Goal: Information Seeking & Learning: Check status

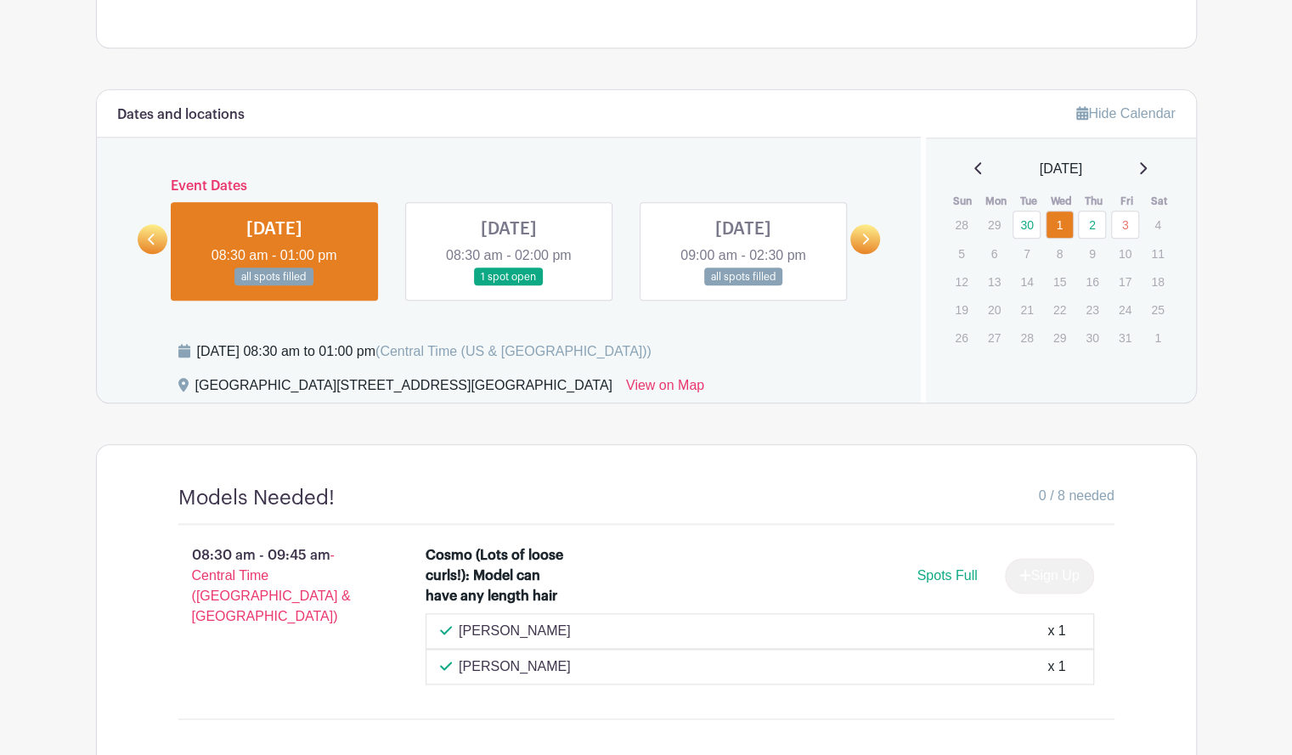
click at [509, 286] on link at bounding box center [509, 286] width 0 height 0
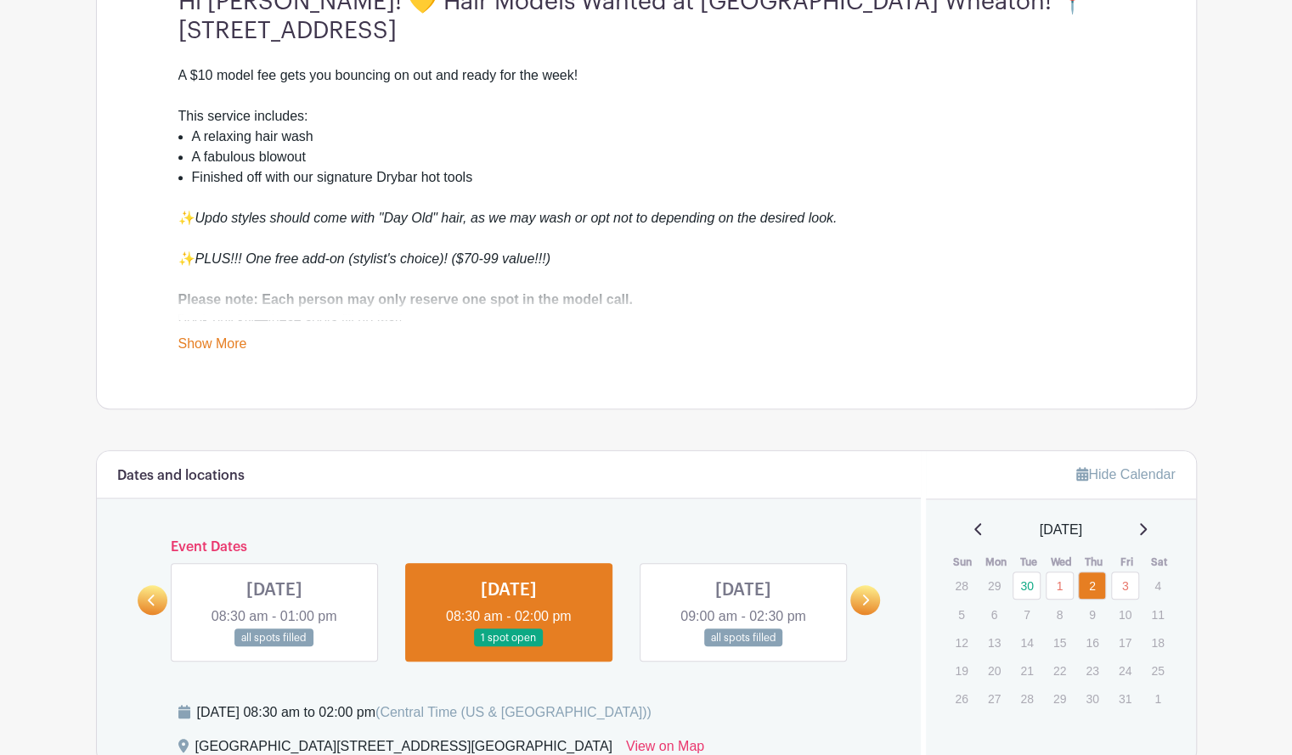
scroll to position [630, 0]
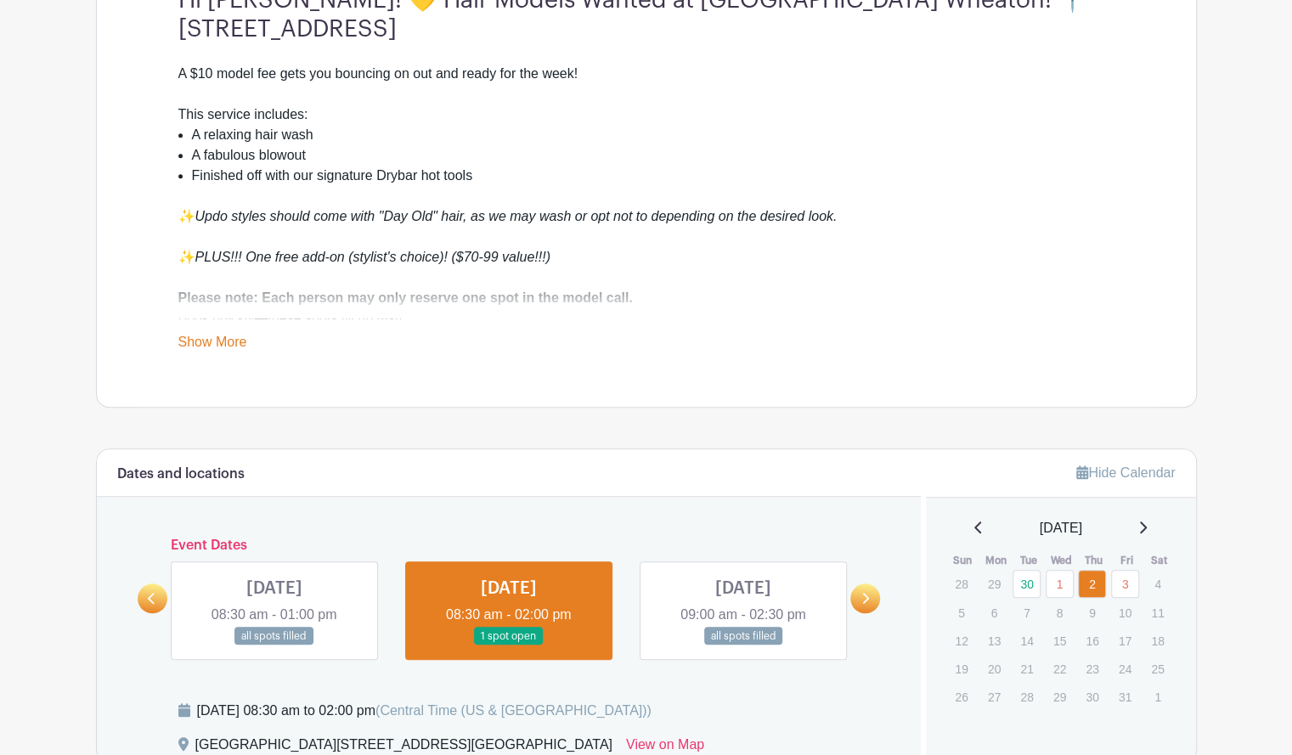
click at [743, 646] on link at bounding box center [743, 646] width 0 height 0
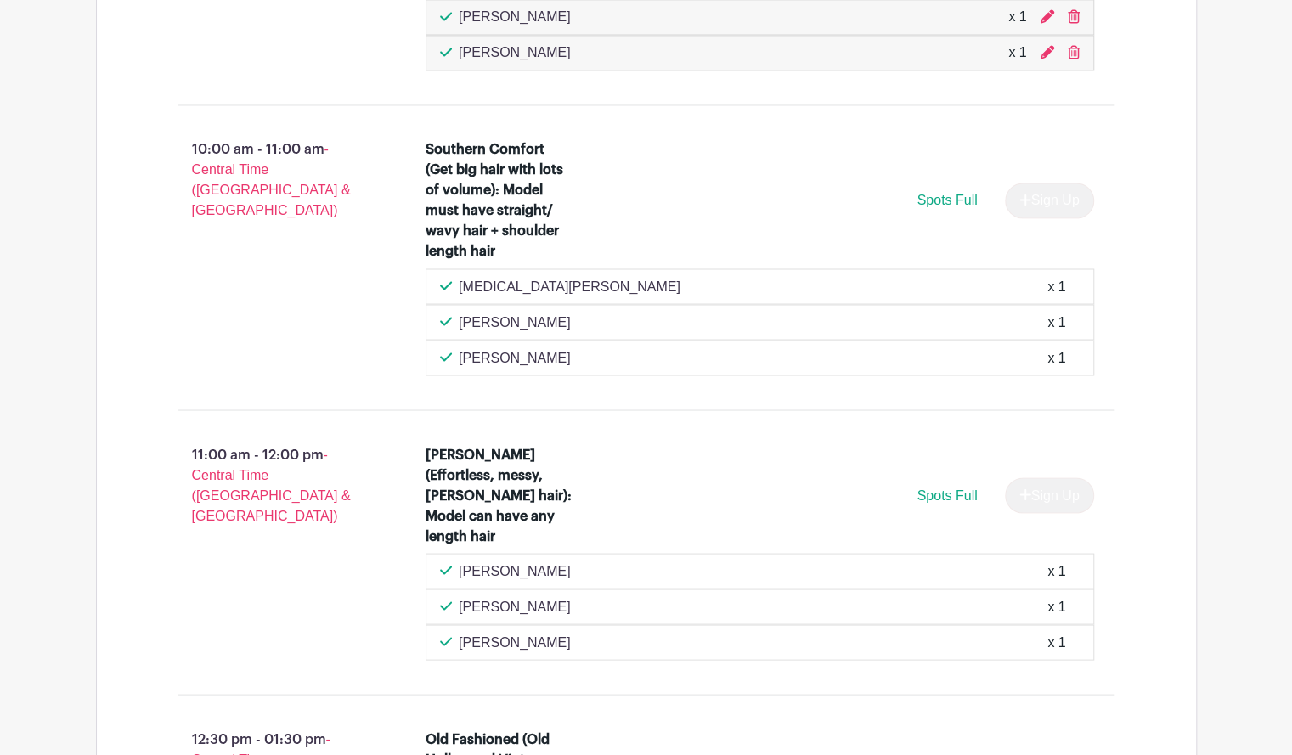
scroll to position [1661, 0]
click at [506, 560] on p "[PERSON_NAME]" at bounding box center [515, 570] width 112 height 20
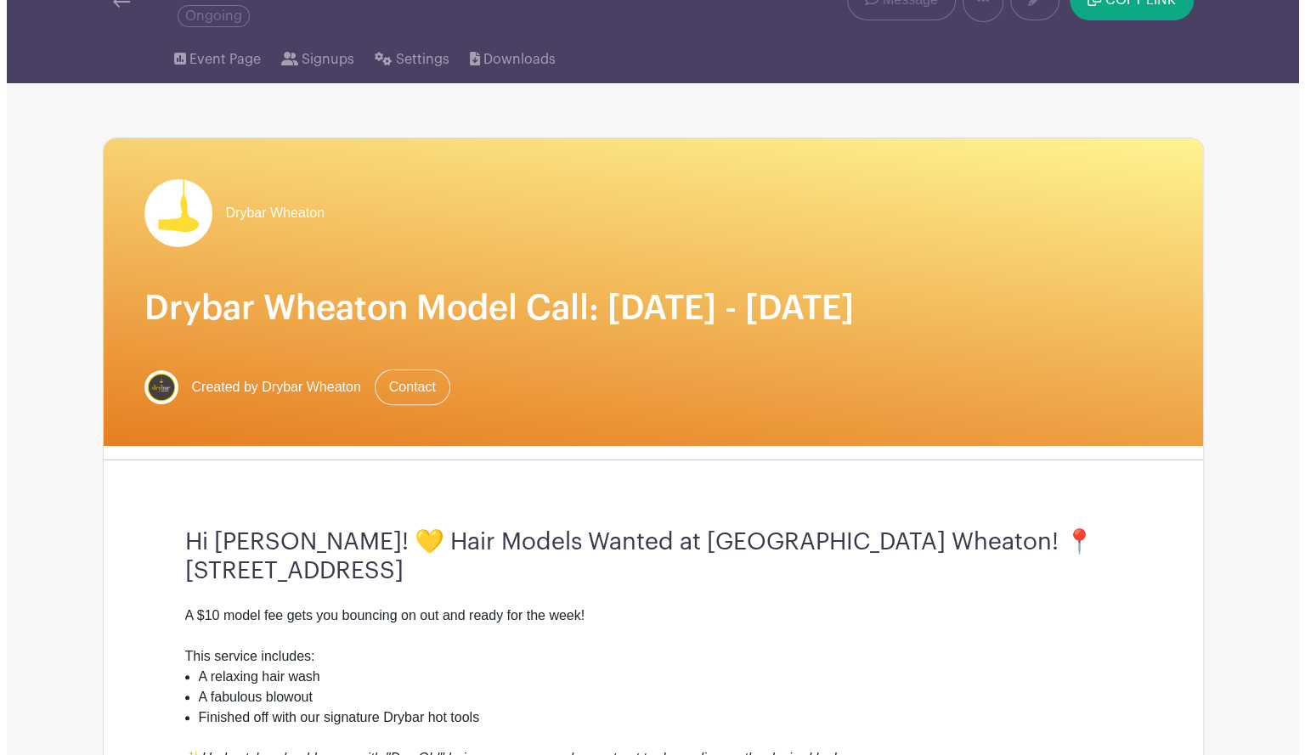
scroll to position [0, 0]
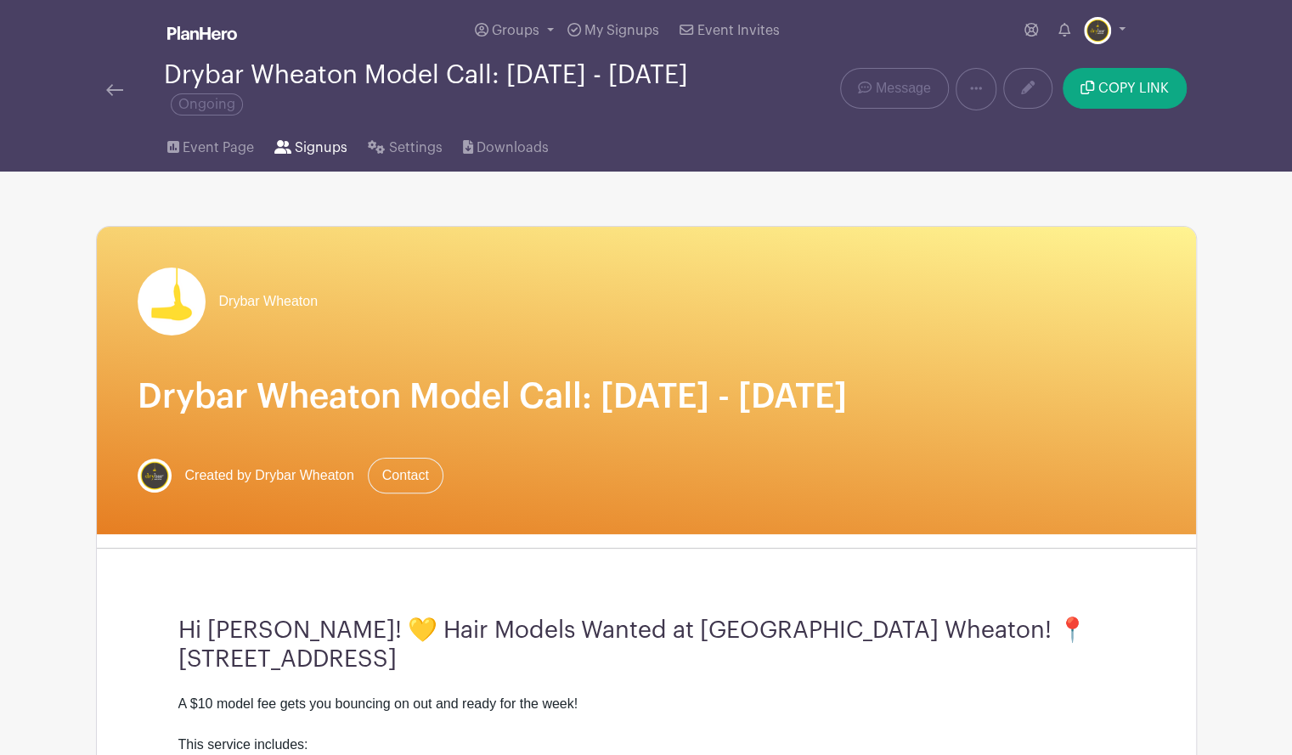
click at [313, 149] on span "Signups" at bounding box center [321, 148] width 53 height 20
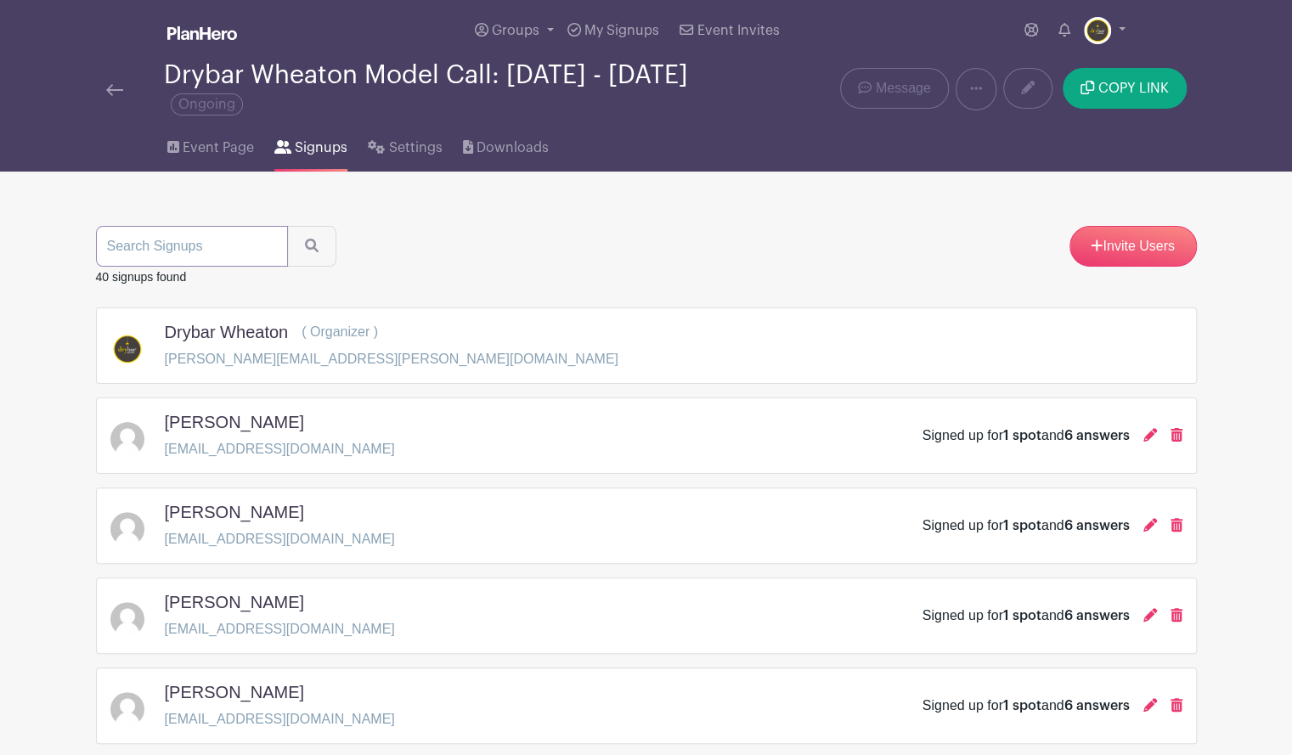
click at [209, 242] on input "search" at bounding box center [192, 246] width 192 height 41
type input "[PERSON_NAME]"
click at [287, 226] on button "submit" at bounding box center [311, 246] width 49 height 41
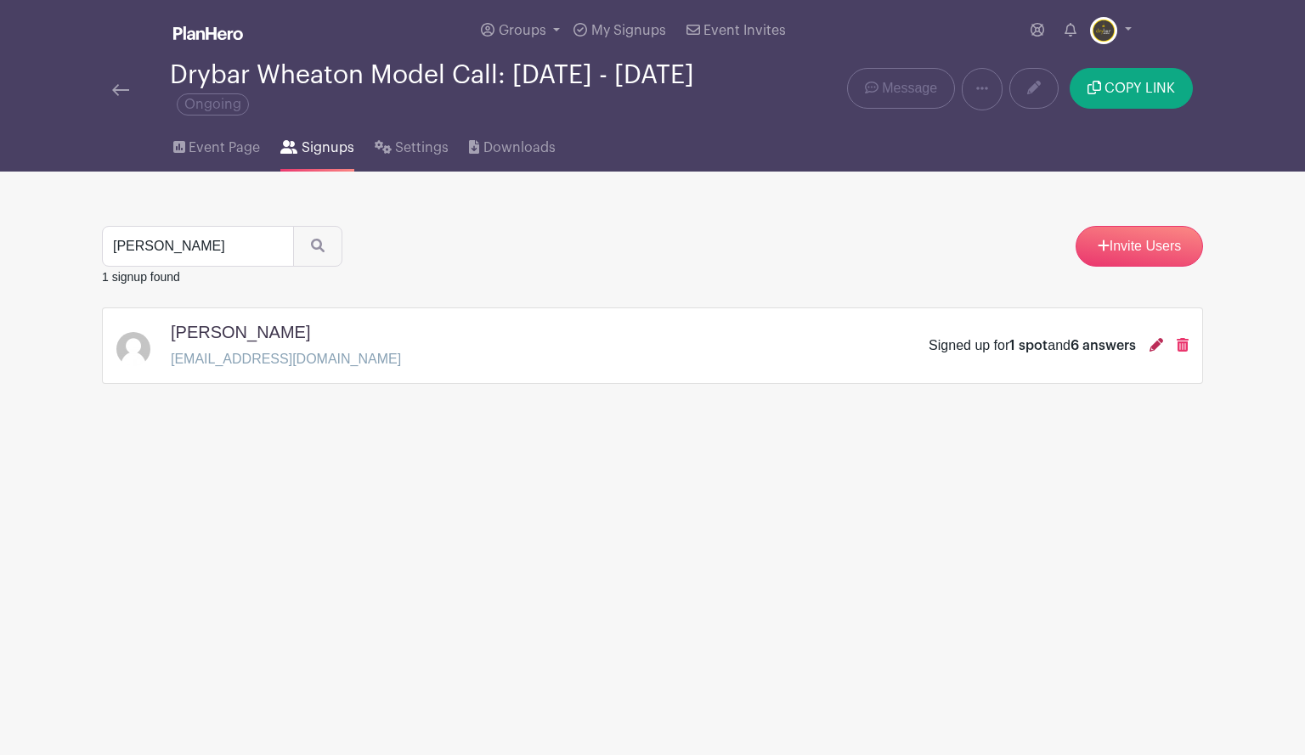
click at [1155, 347] on icon at bounding box center [1157, 345] width 14 height 14
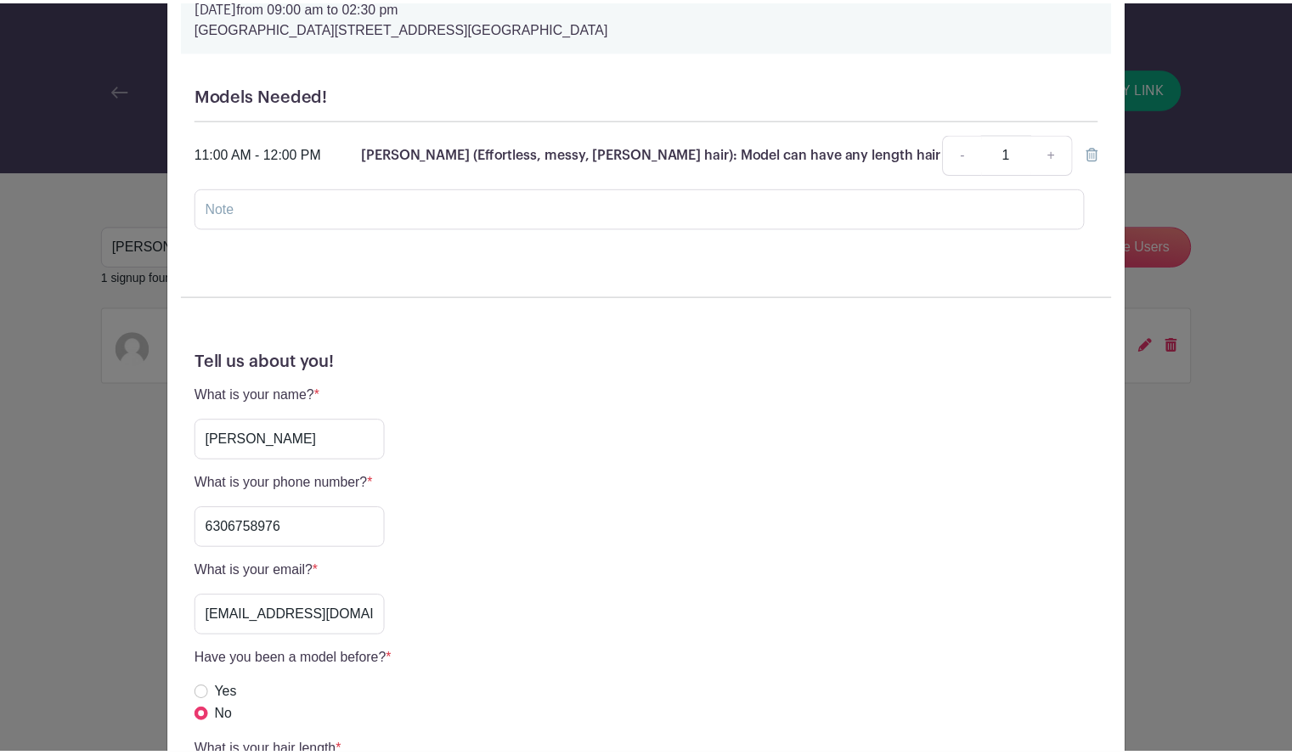
scroll to position [144, 0]
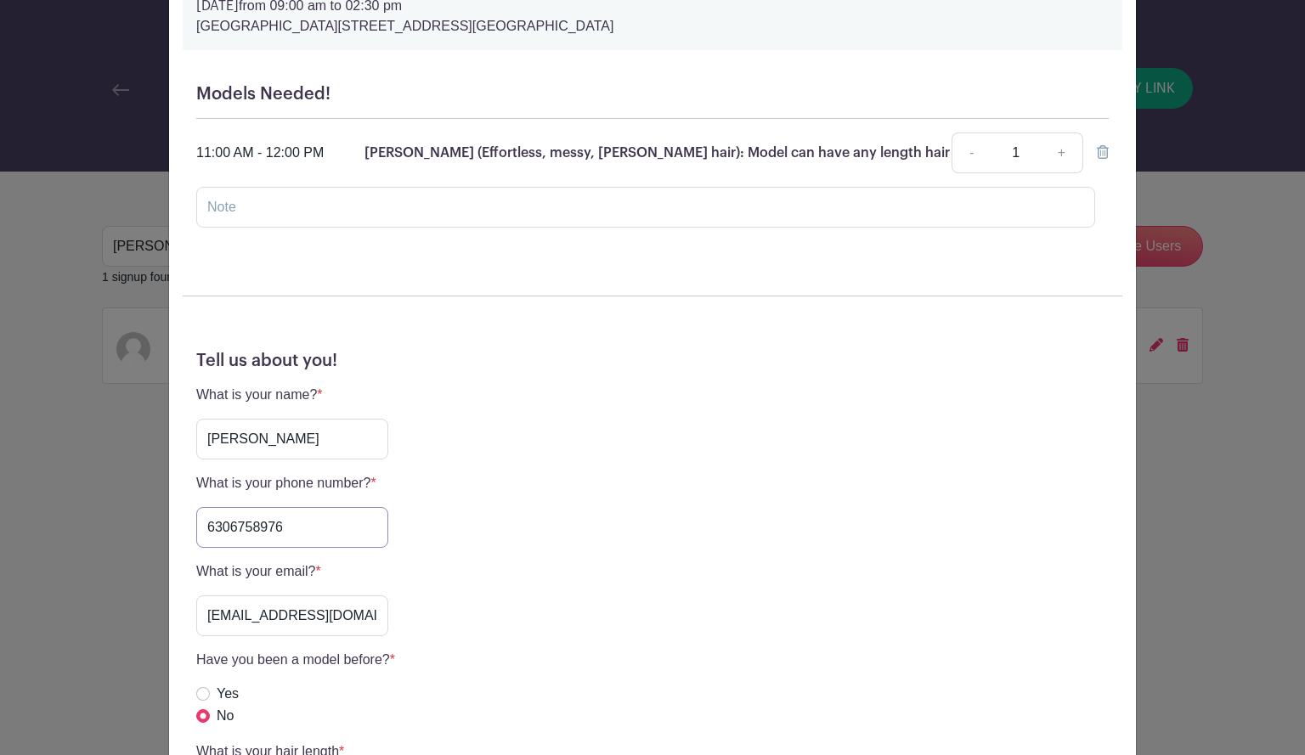
click at [241, 523] on input "6306758976" at bounding box center [292, 527] width 192 height 41
click at [1192, 159] on div "[PERSON_NAME] Signup [DATE] 09:00 am to 02:30 pm [GEOGRAPHIC_DATA], [STREET_ADD…" at bounding box center [652, 377] width 1305 height 755
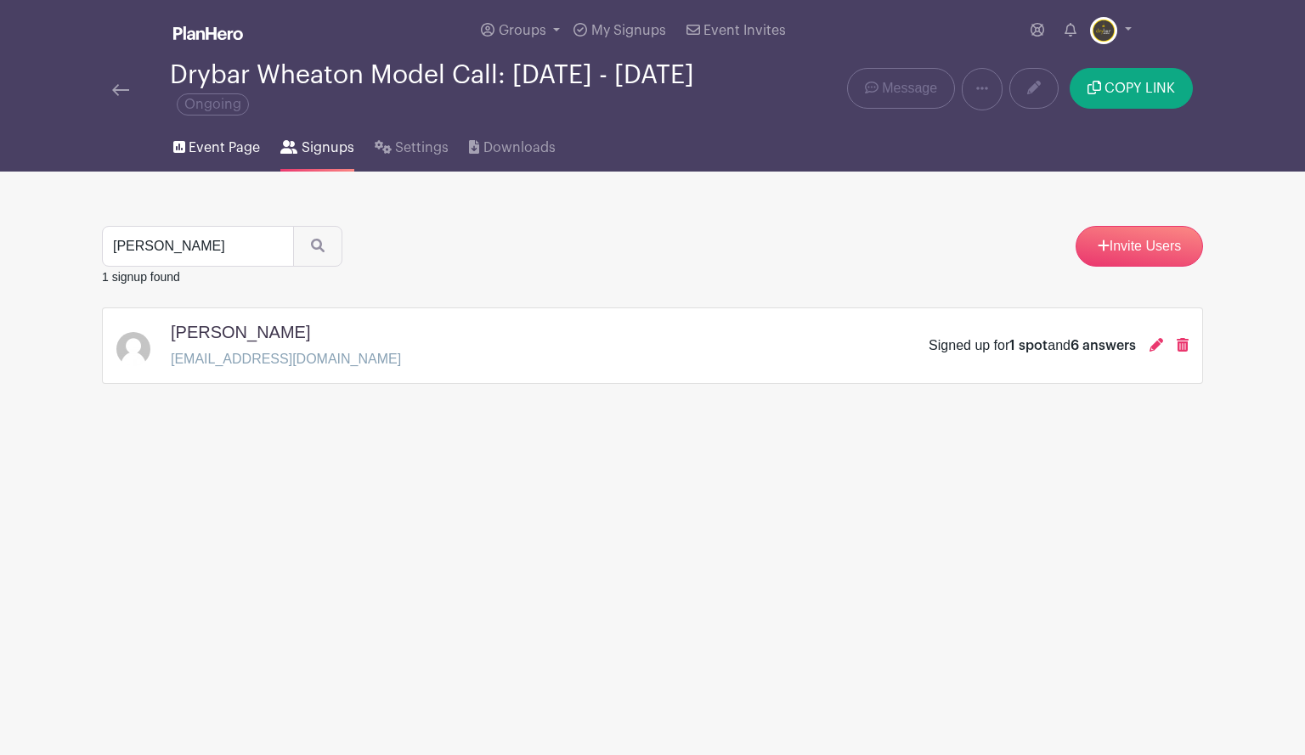
click at [214, 154] on span "Event Page" at bounding box center [224, 148] width 71 height 20
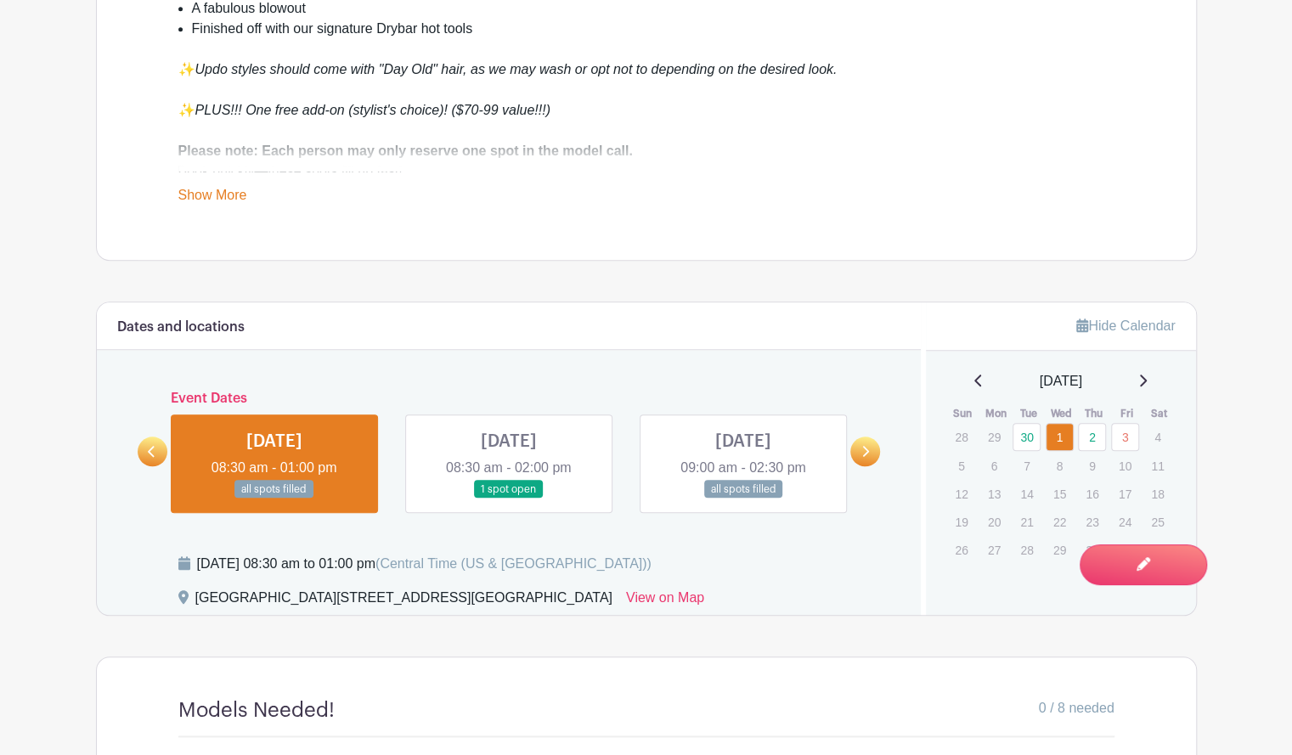
scroll to position [778, 0]
click at [743, 498] on link at bounding box center [743, 498] width 0 height 0
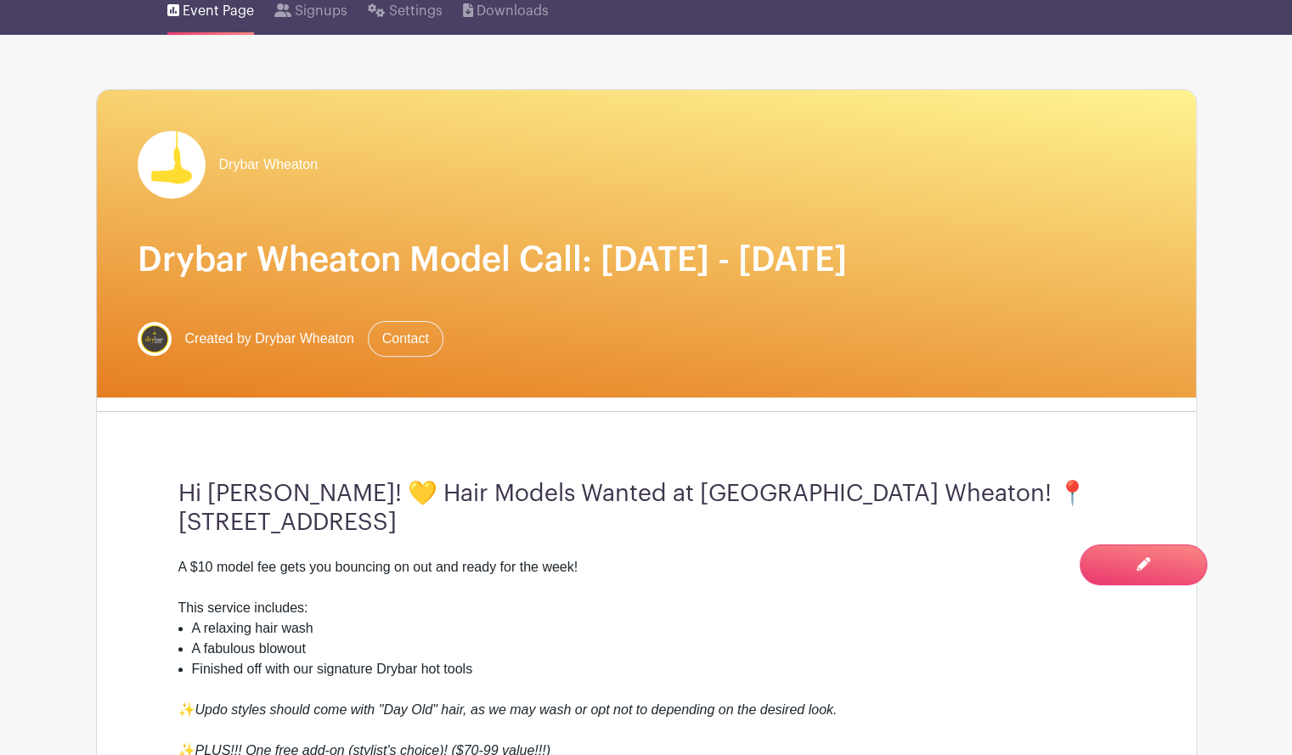
scroll to position [134, 0]
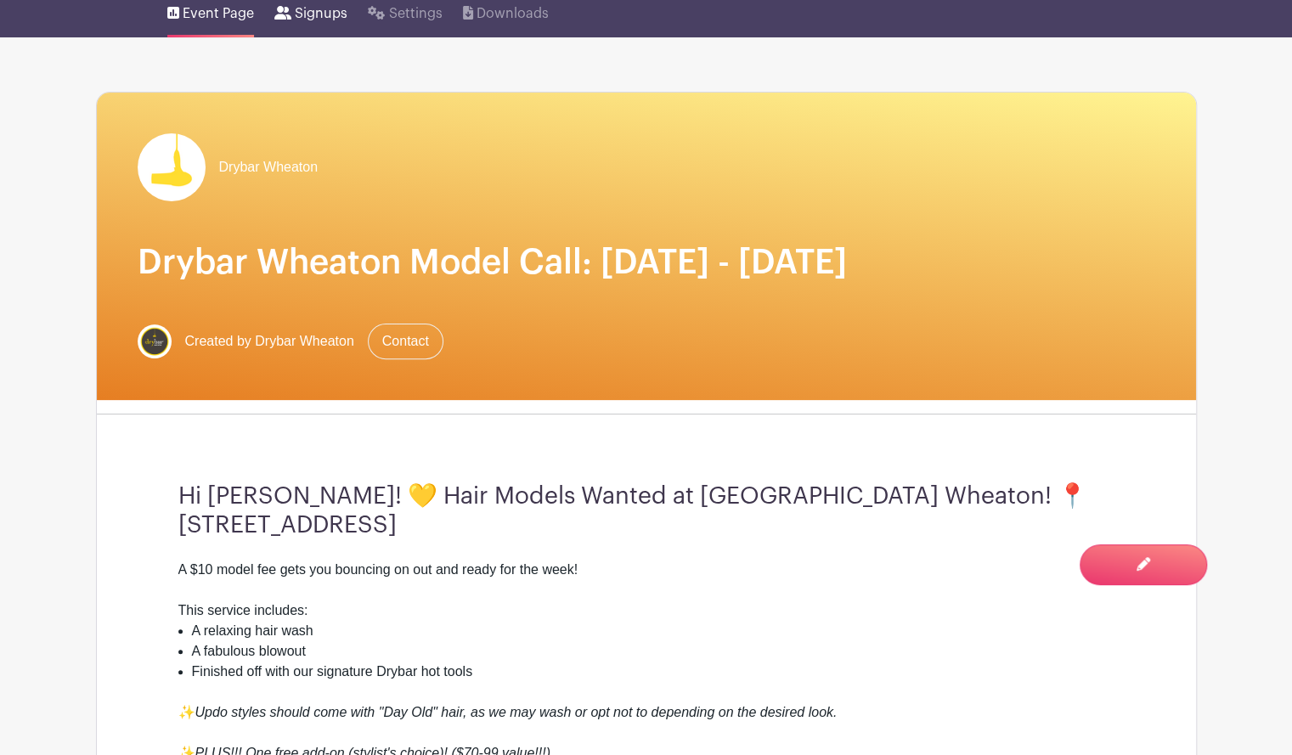
click at [297, 14] on span "Signups" at bounding box center [321, 13] width 53 height 20
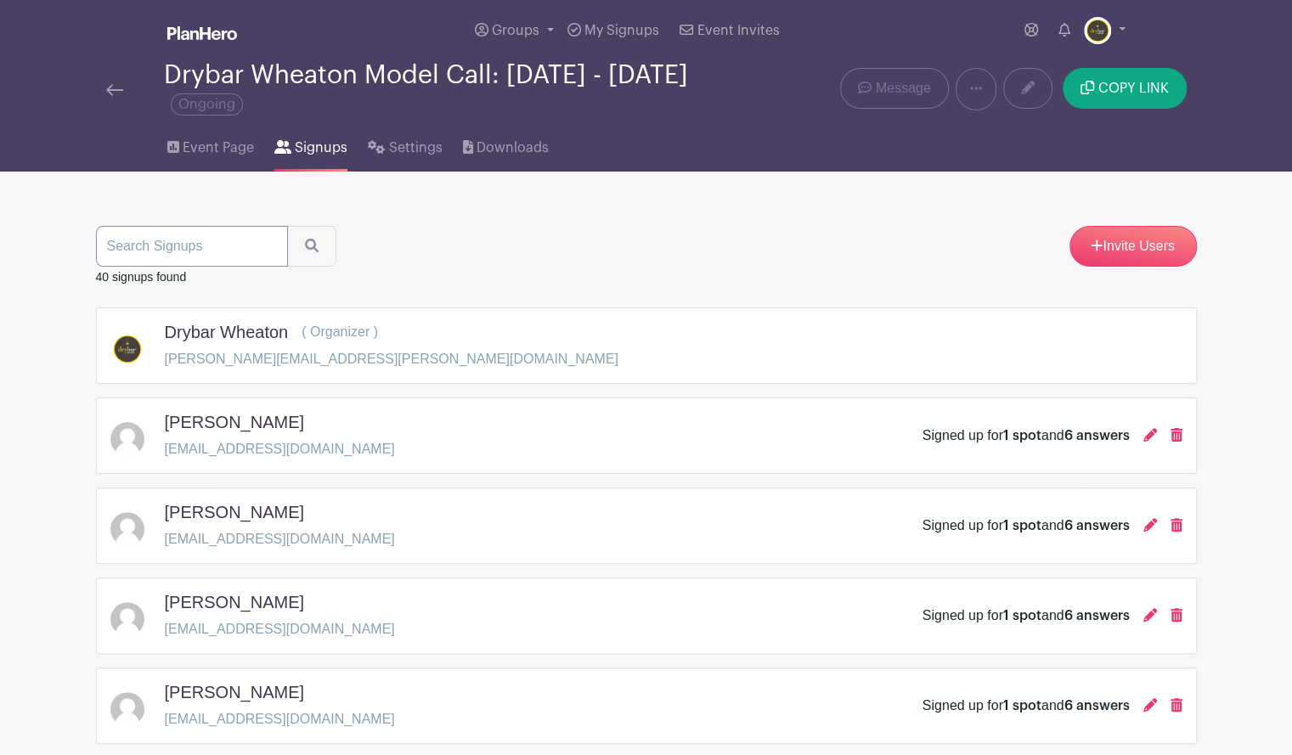
click at [198, 242] on input "search" at bounding box center [192, 246] width 192 height 41
type input "[PERSON_NAME]"
click at [287, 226] on button "submit" at bounding box center [311, 246] width 49 height 41
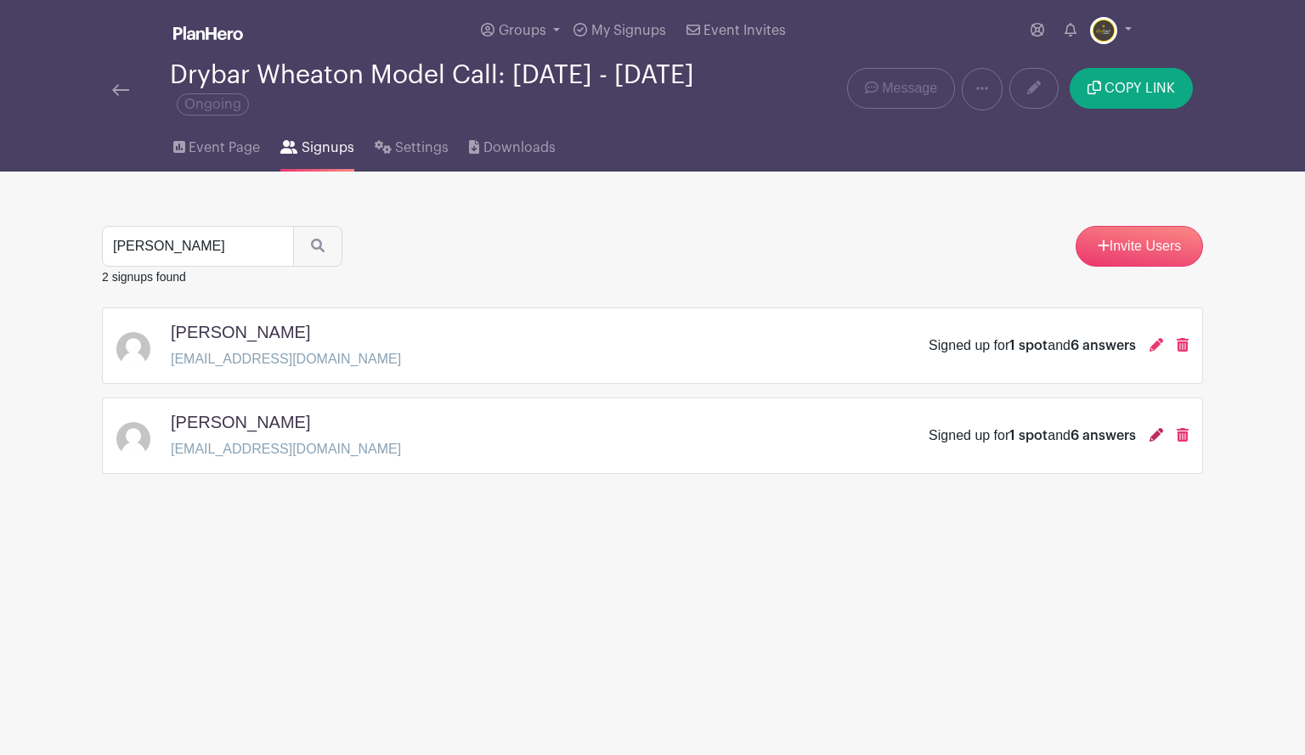
click at [1160, 438] on icon at bounding box center [1157, 435] width 14 height 14
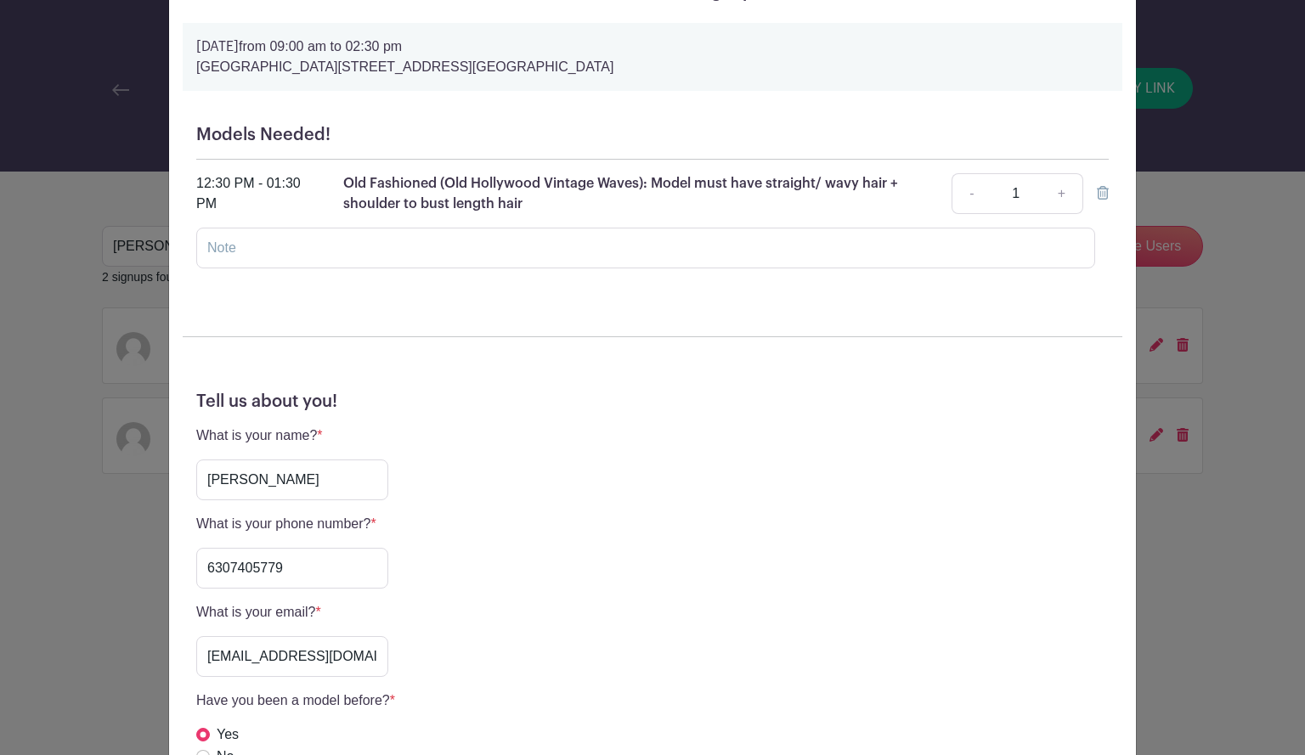
scroll to position [105, 0]
click at [252, 568] on input "6307405779" at bounding box center [292, 567] width 192 height 41
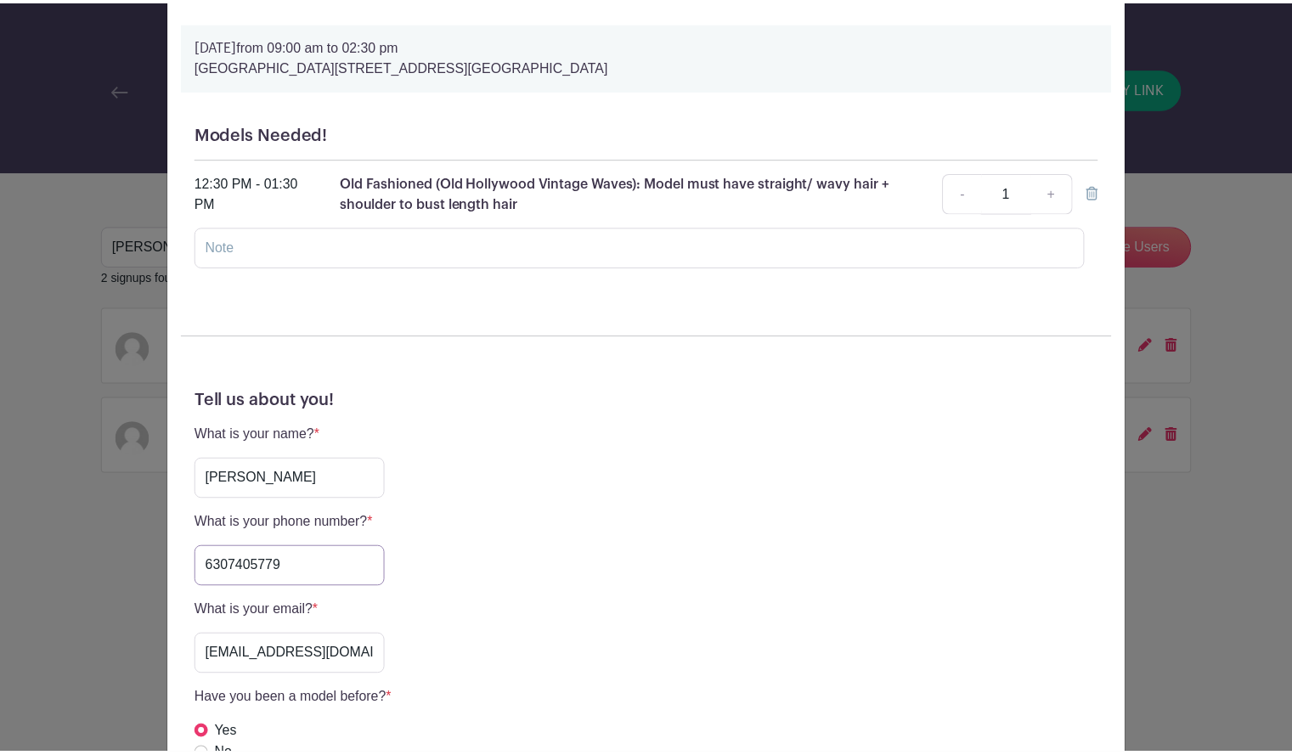
scroll to position [0, 0]
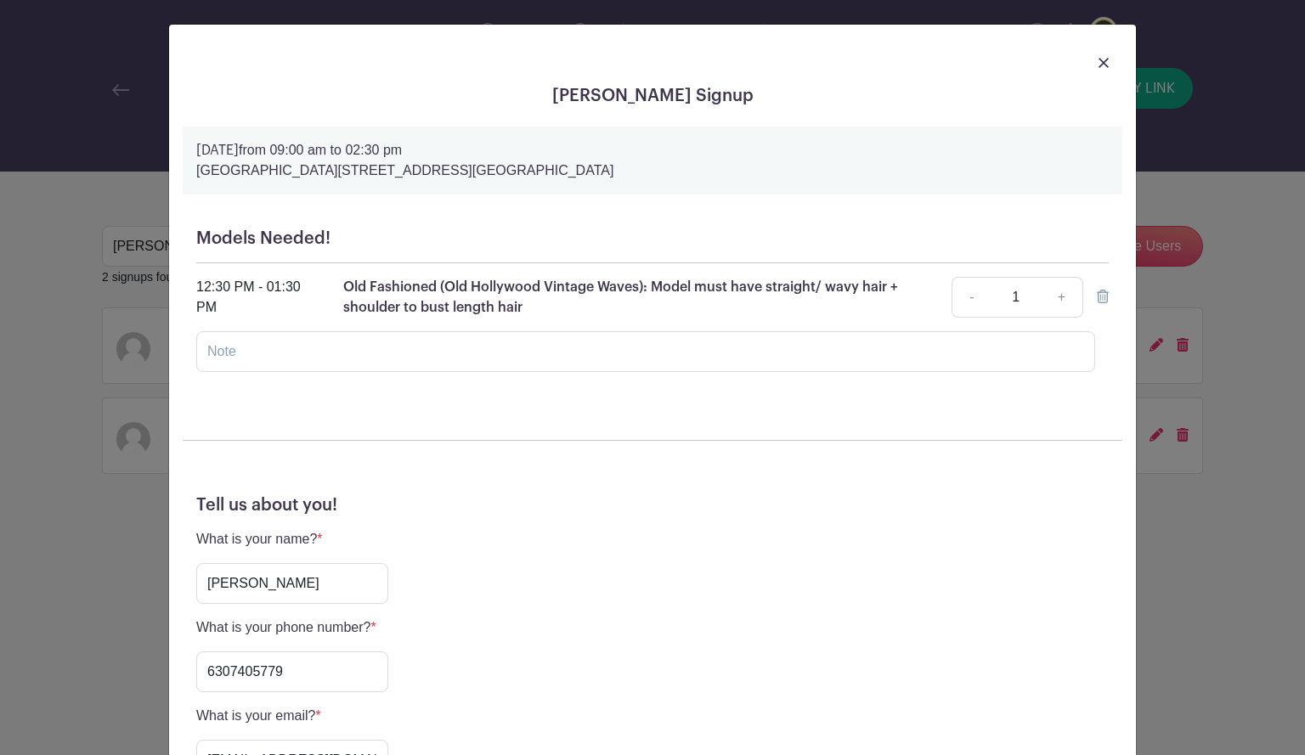
click at [1099, 63] on img at bounding box center [1104, 63] width 10 height 10
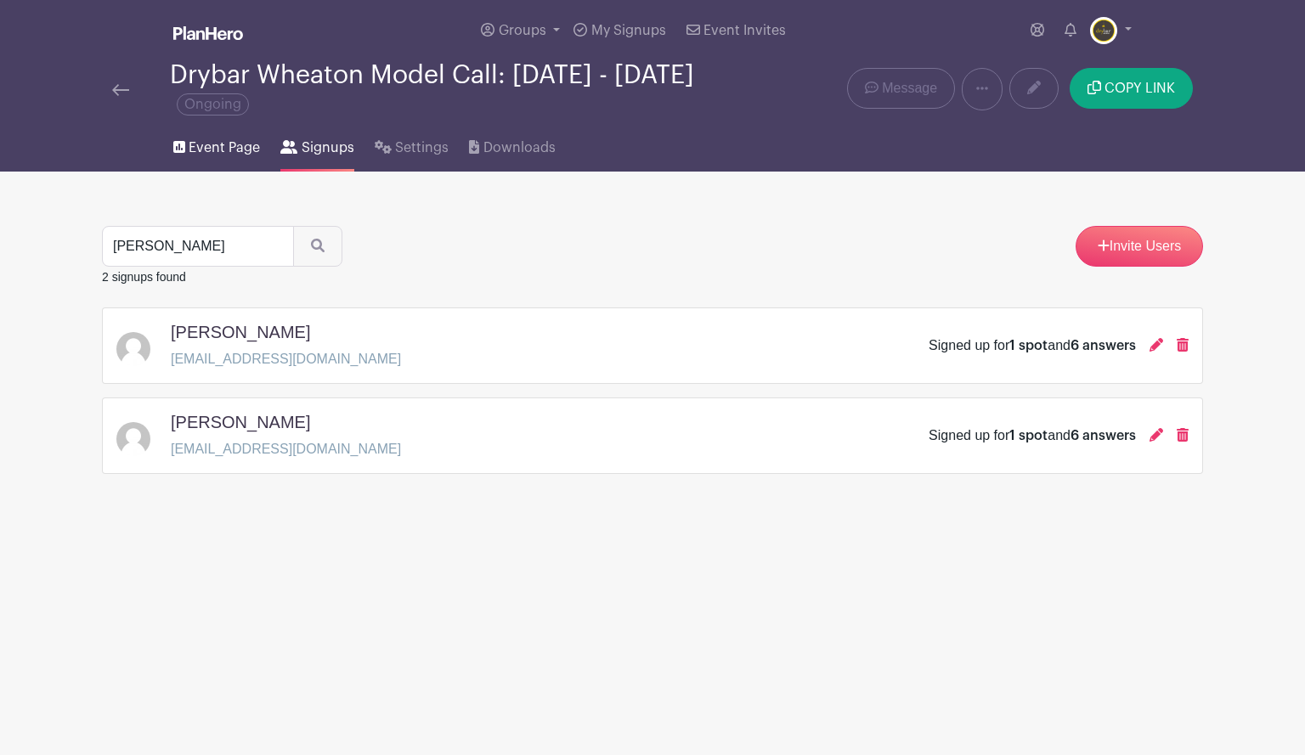
click at [236, 151] on span "Event Page" at bounding box center [224, 148] width 71 height 20
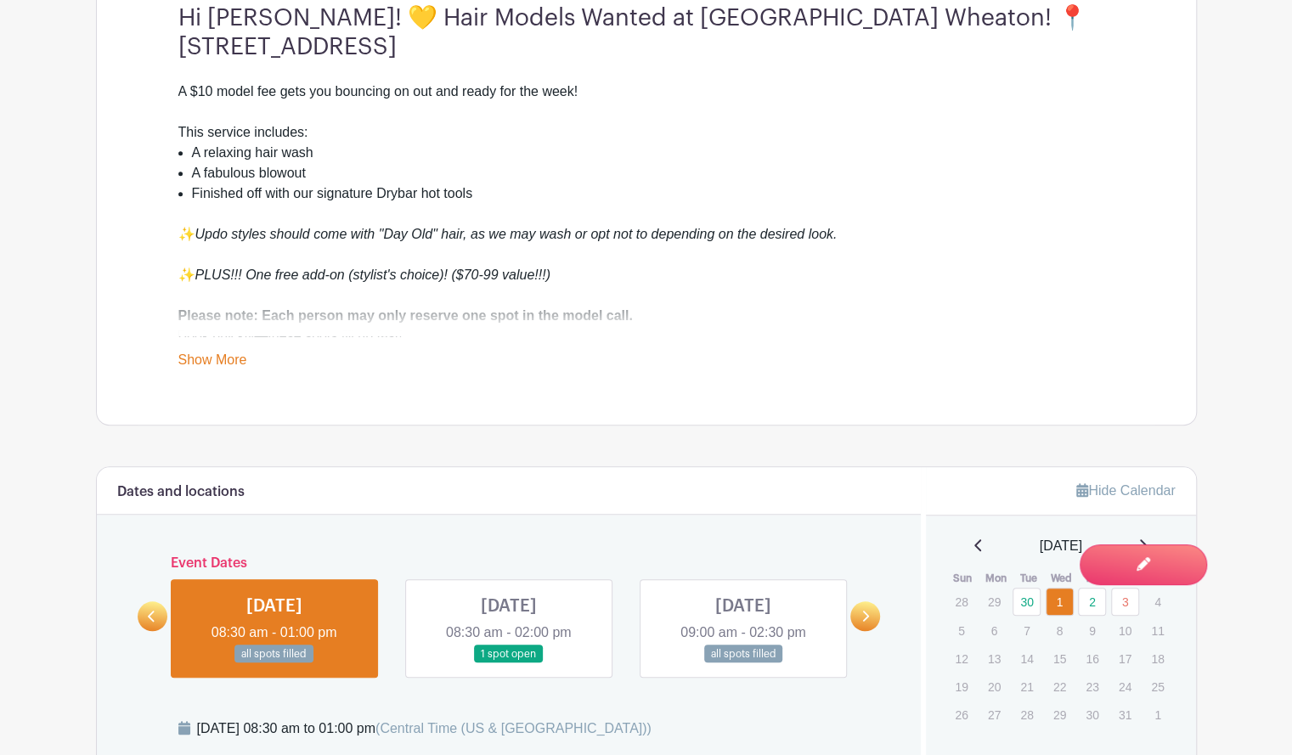
scroll to position [625, 0]
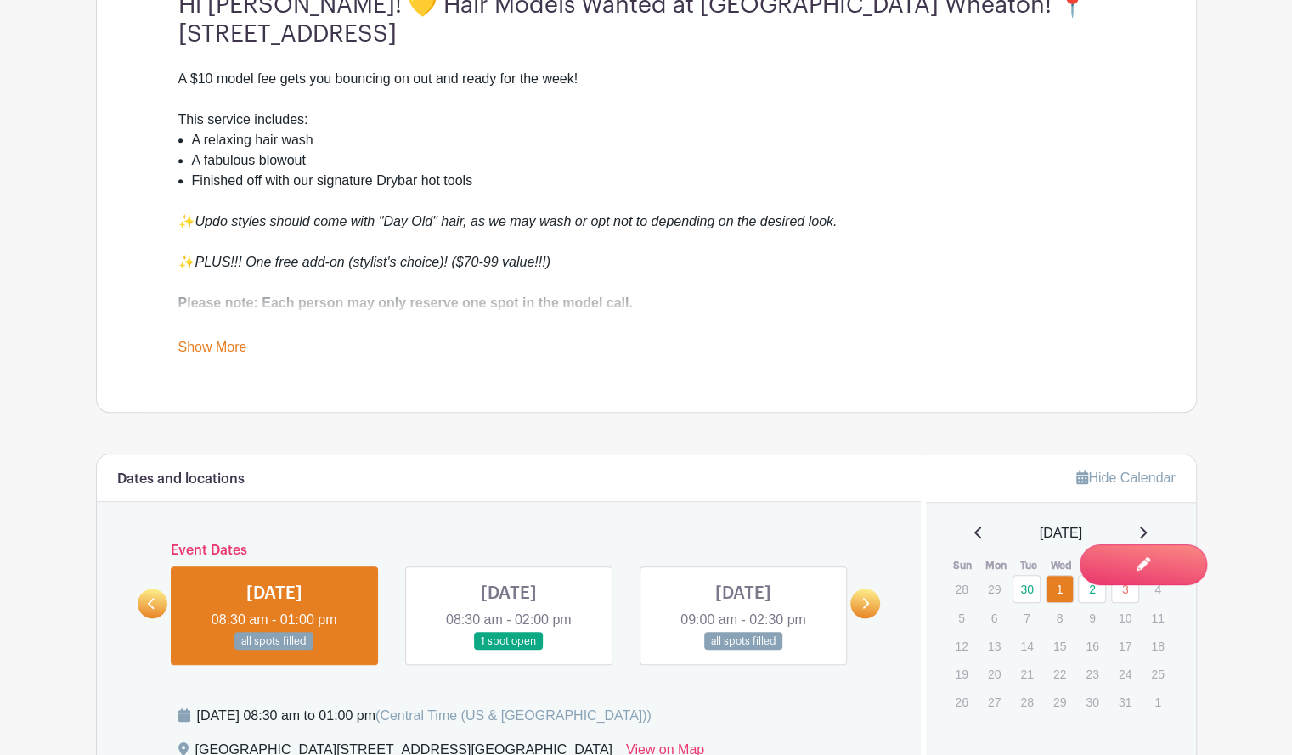
click at [743, 651] on link at bounding box center [743, 651] width 0 height 0
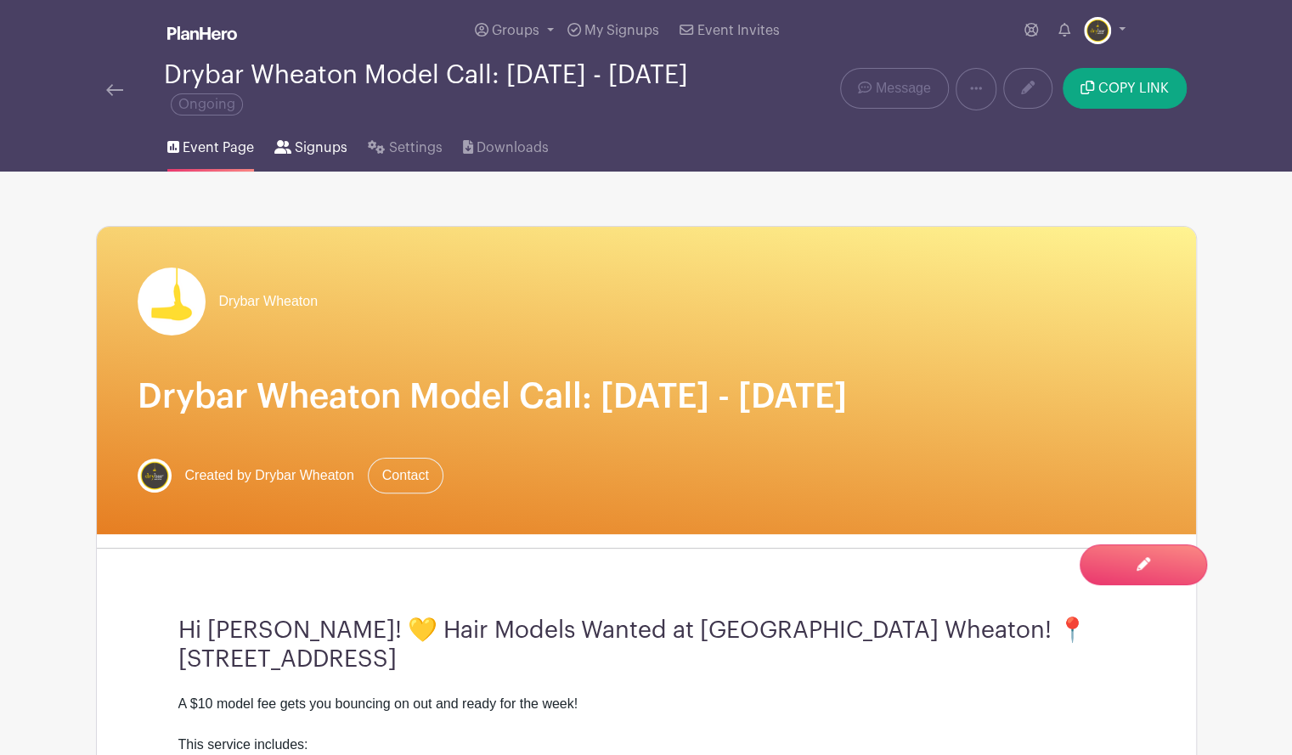
click at [314, 144] on span "Signups" at bounding box center [321, 148] width 53 height 20
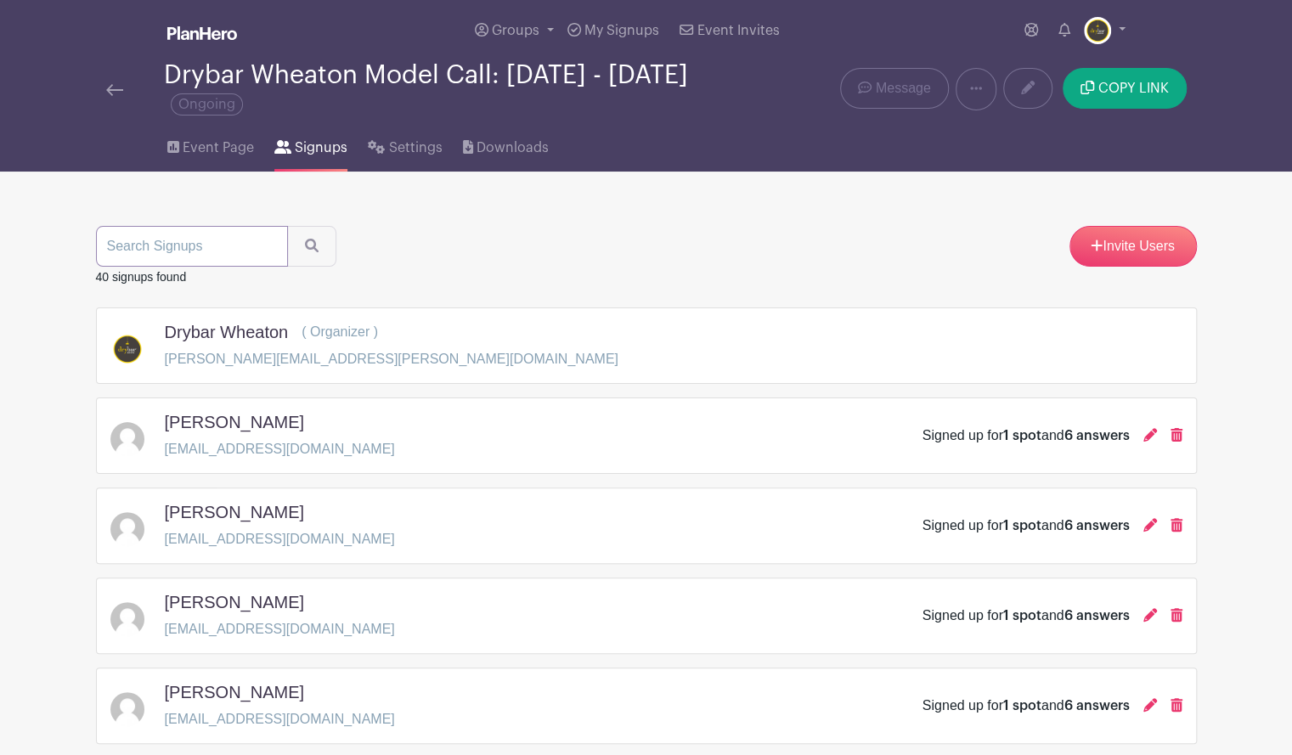
click at [204, 251] on input "search" at bounding box center [192, 246] width 192 height 41
type input "[PERSON_NAME]"
click at [287, 226] on button "submit" at bounding box center [311, 246] width 49 height 41
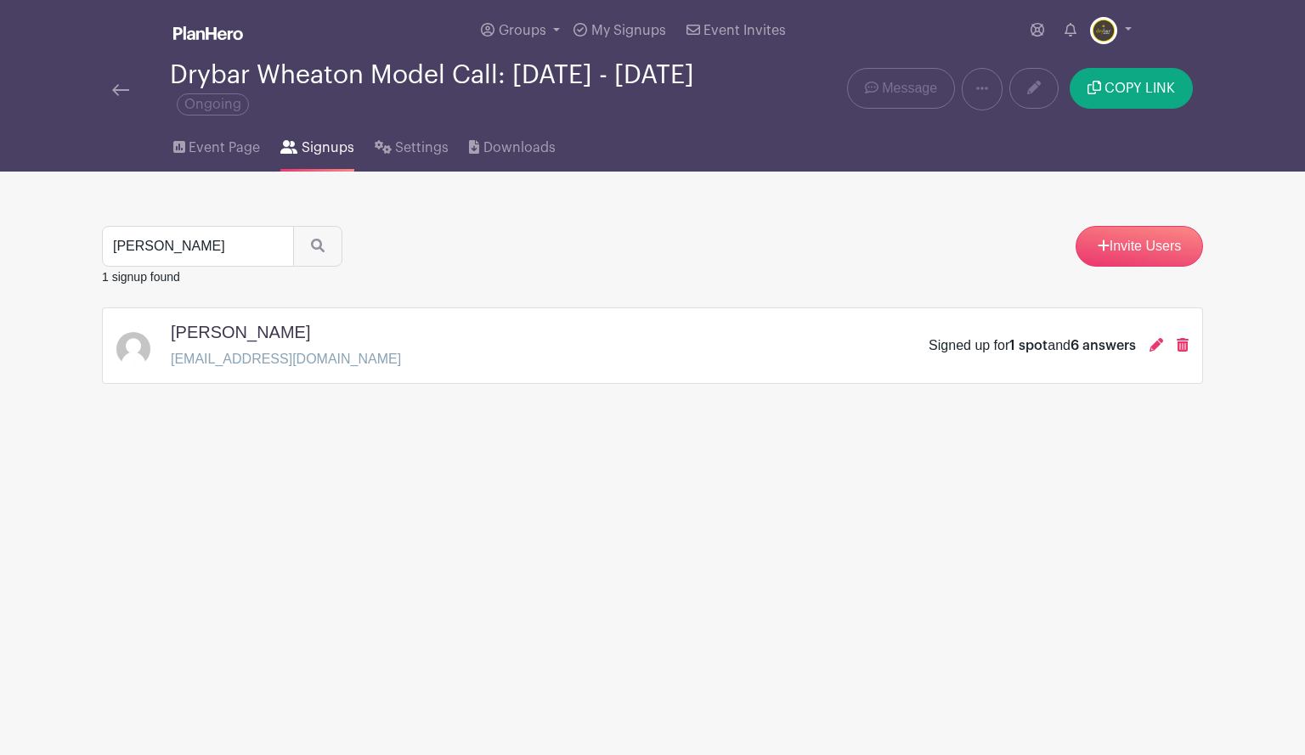
click at [1149, 347] on div "Signed up for 1 spot and 6 answers" at bounding box center [1059, 346] width 260 height 20
click at [1155, 346] on icon at bounding box center [1157, 345] width 14 height 14
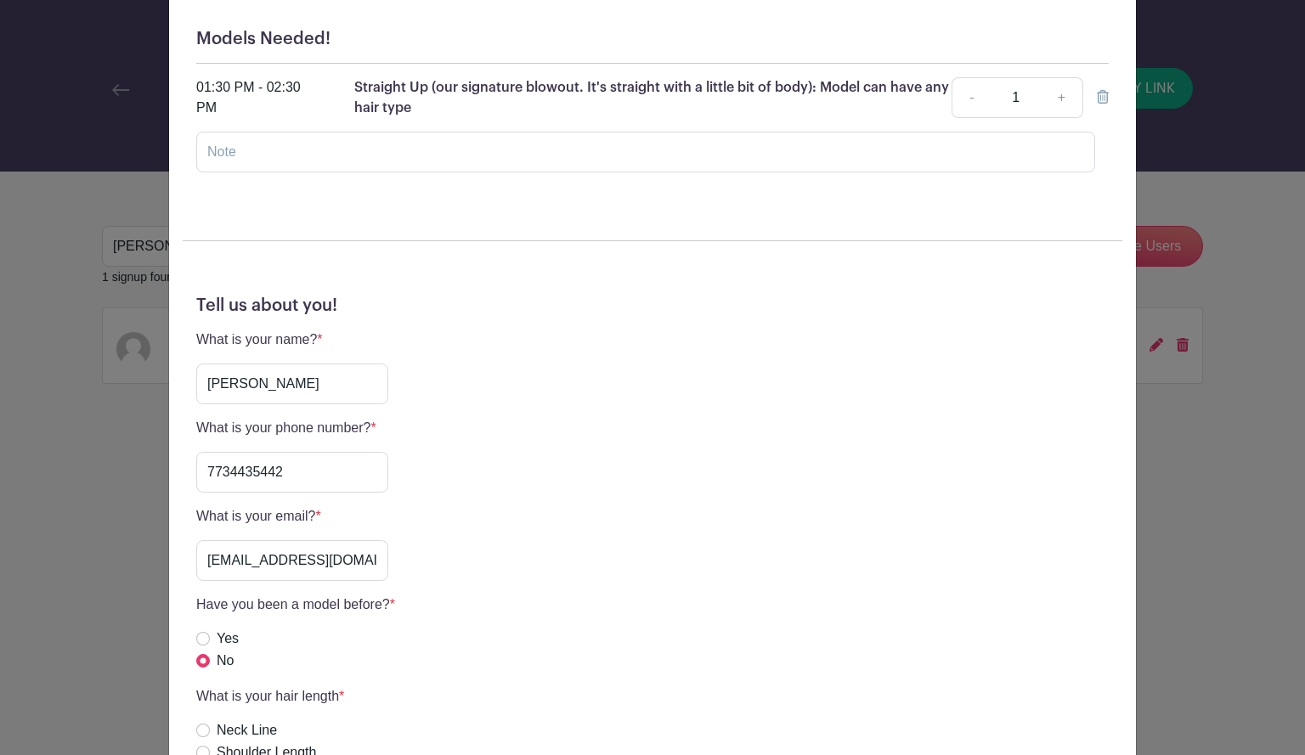
scroll to position [205, 0]
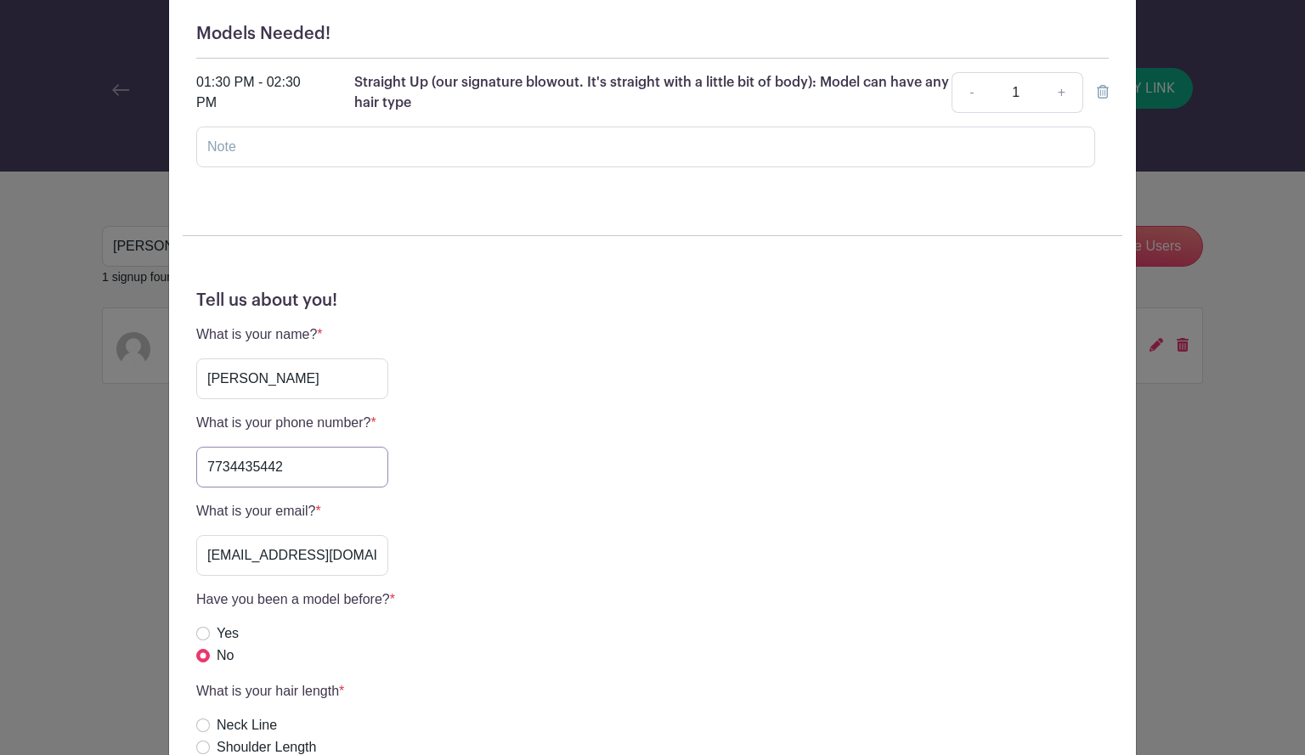
click at [240, 468] on input "7734435442" at bounding box center [292, 467] width 192 height 41
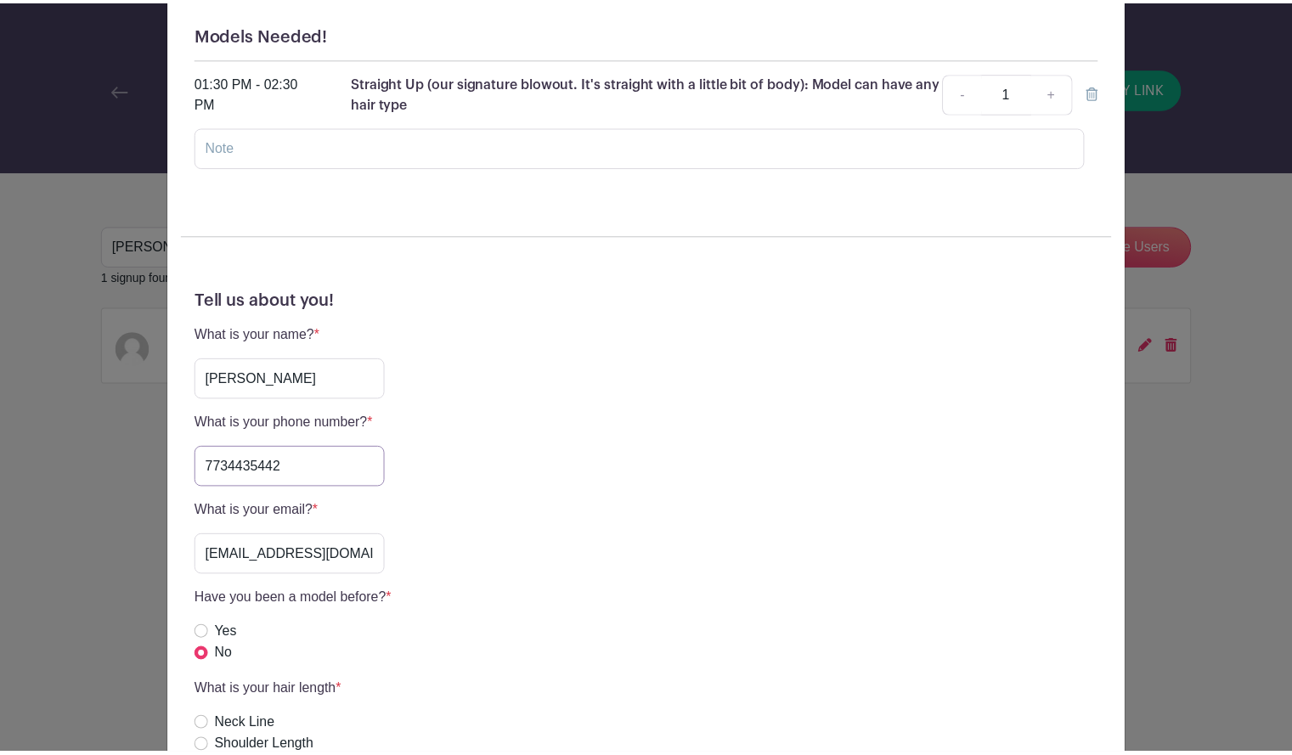
scroll to position [0, 0]
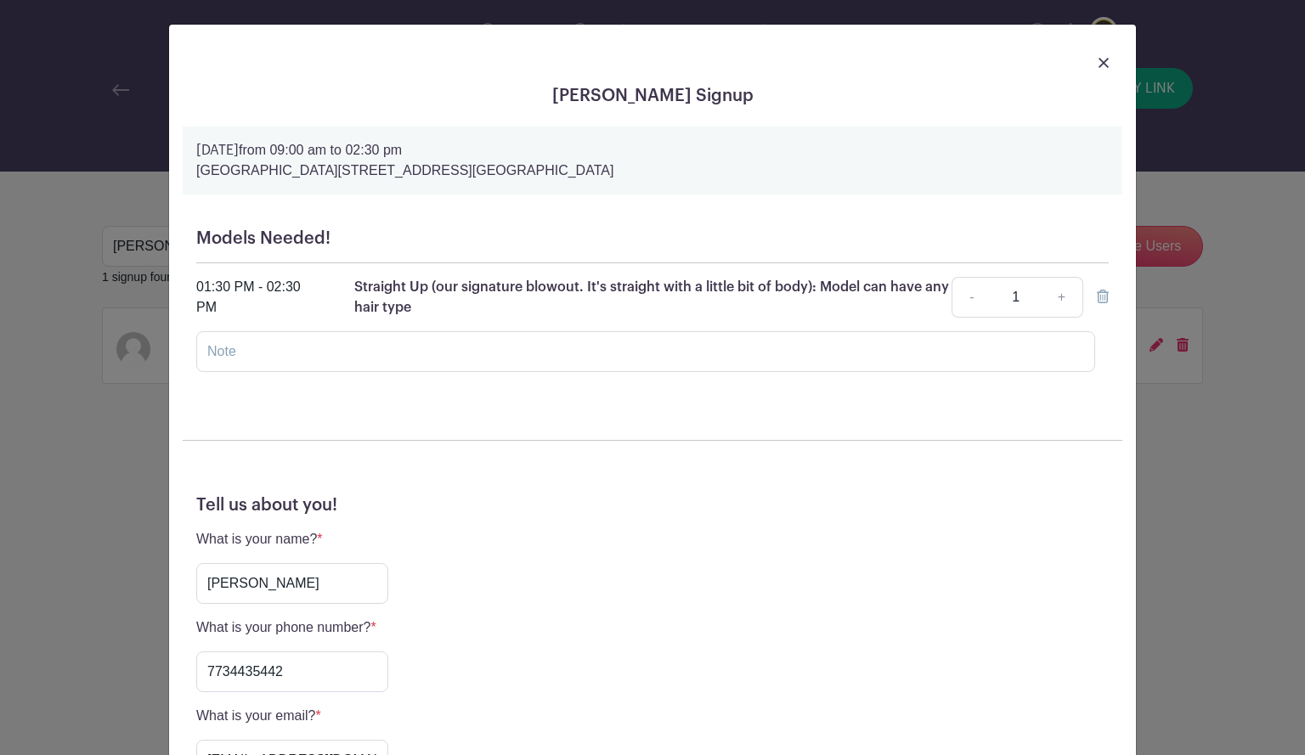
click at [1087, 59] on div at bounding box center [653, 62] width 940 height 48
click at [1099, 62] on img at bounding box center [1104, 63] width 10 height 10
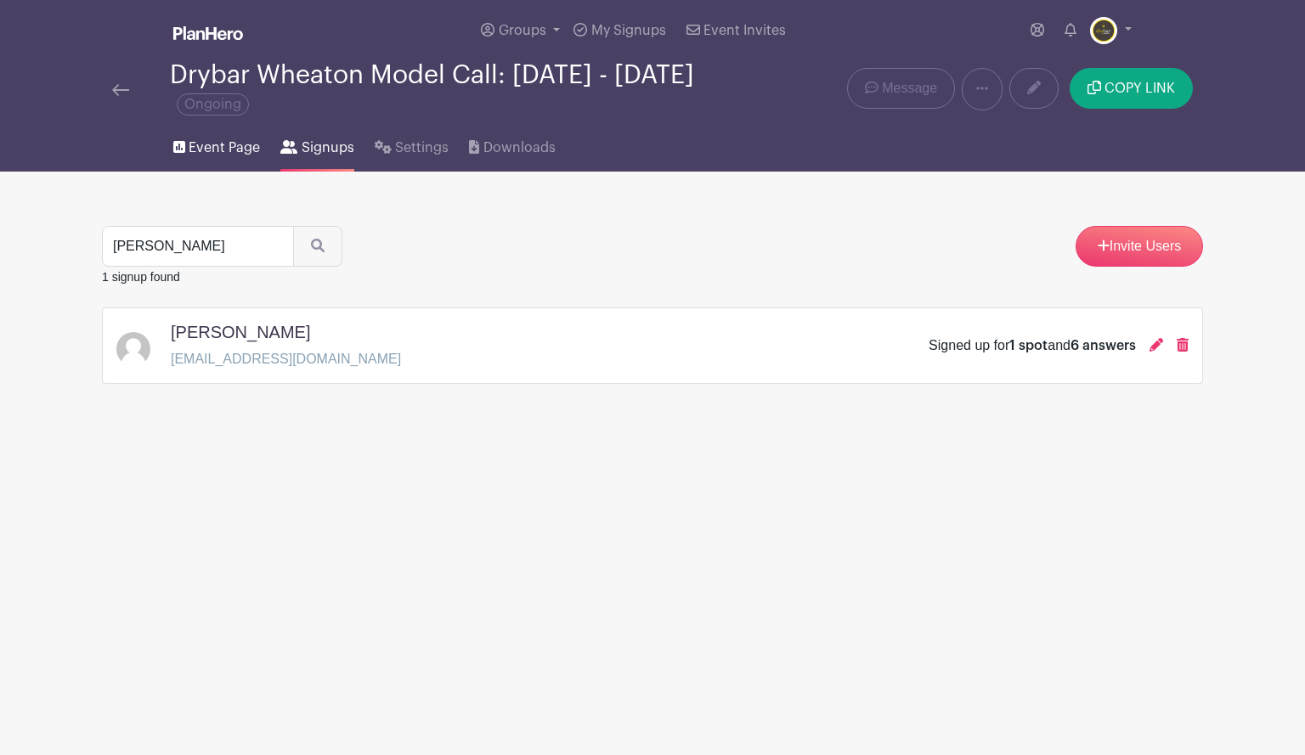
click at [223, 139] on span "Event Page" at bounding box center [224, 148] width 71 height 20
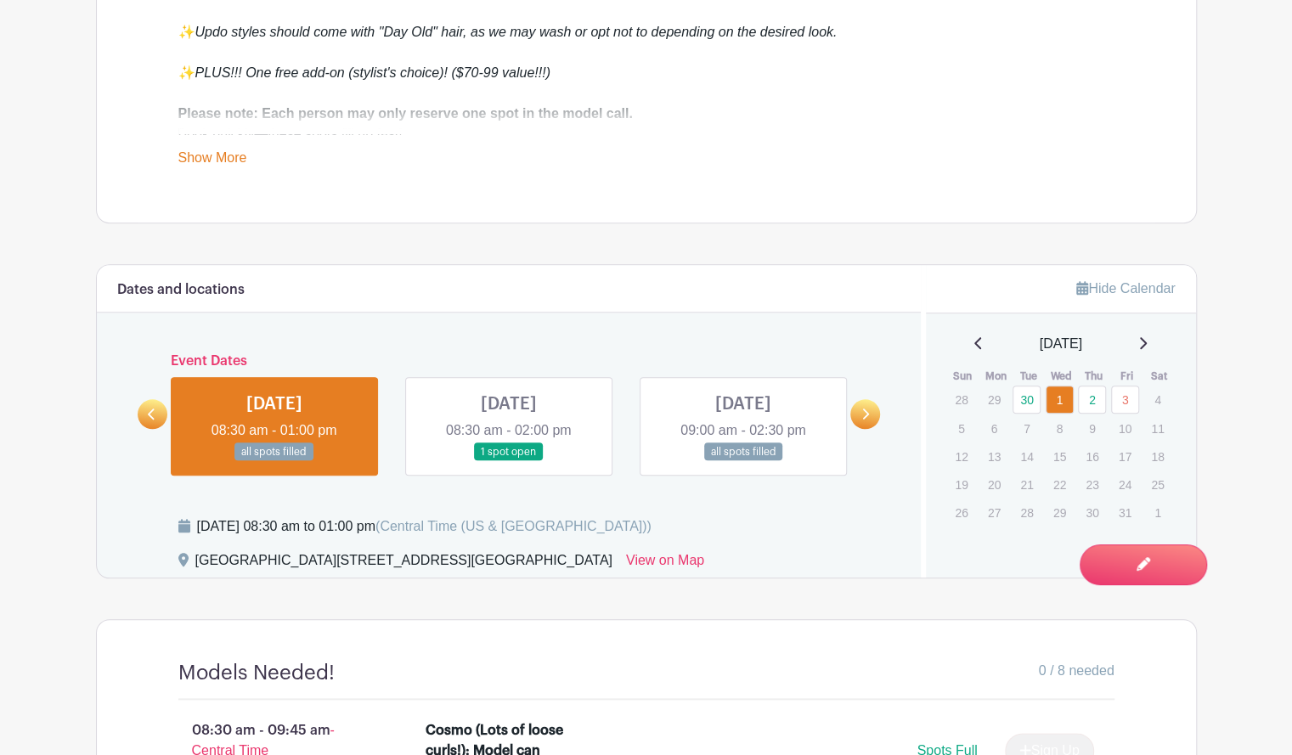
scroll to position [816, 0]
click at [509, 460] on link at bounding box center [509, 460] width 0 height 0
